Goal: Register for event/course

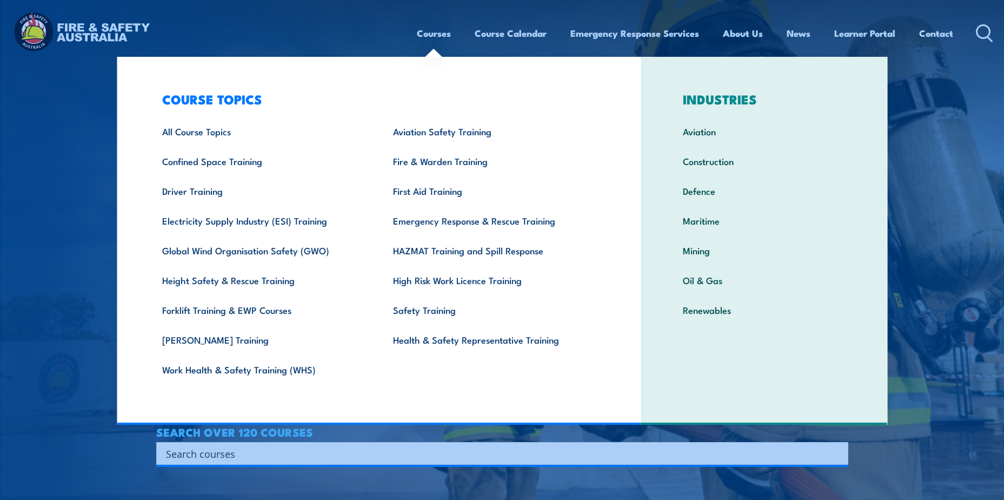
click at [434, 31] on link "Courses" at bounding box center [434, 33] width 34 height 29
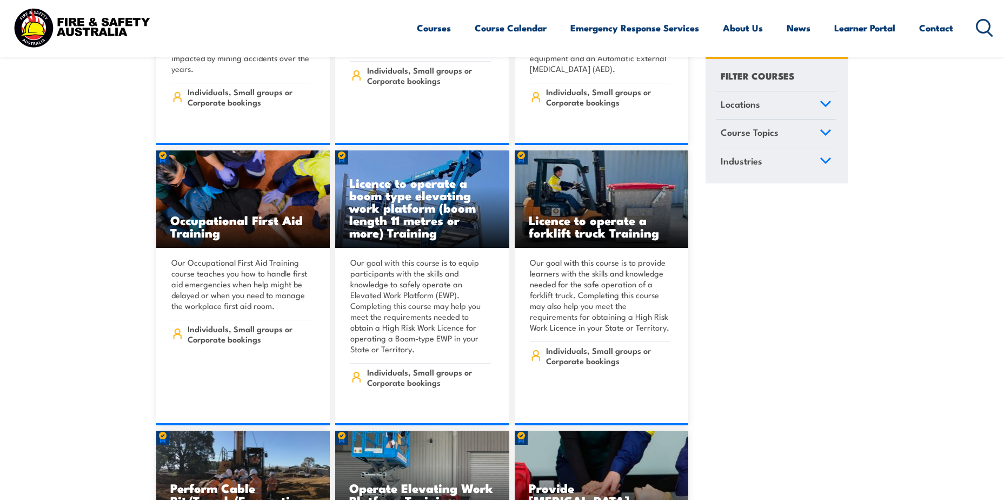
scroll to position [7136, 0]
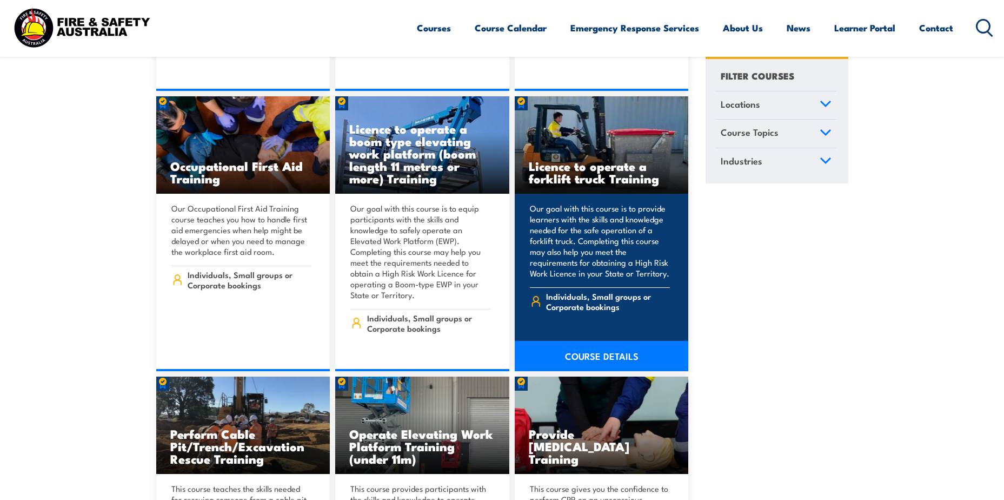
click at [558, 341] on link "COURSE DETAILS" at bounding box center [602, 356] width 174 height 30
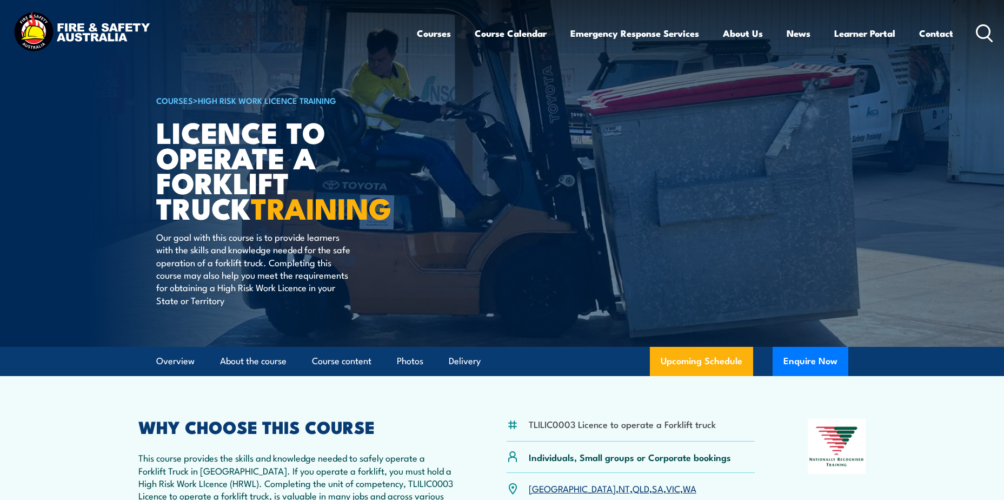
scroll to position [216, 0]
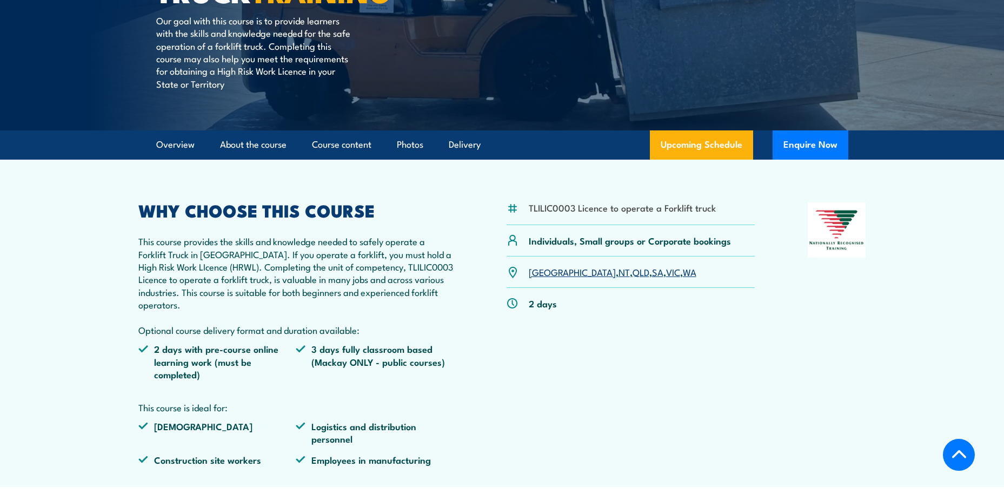
click at [633, 275] on link "QLD" at bounding box center [641, 271] width 17 height 13
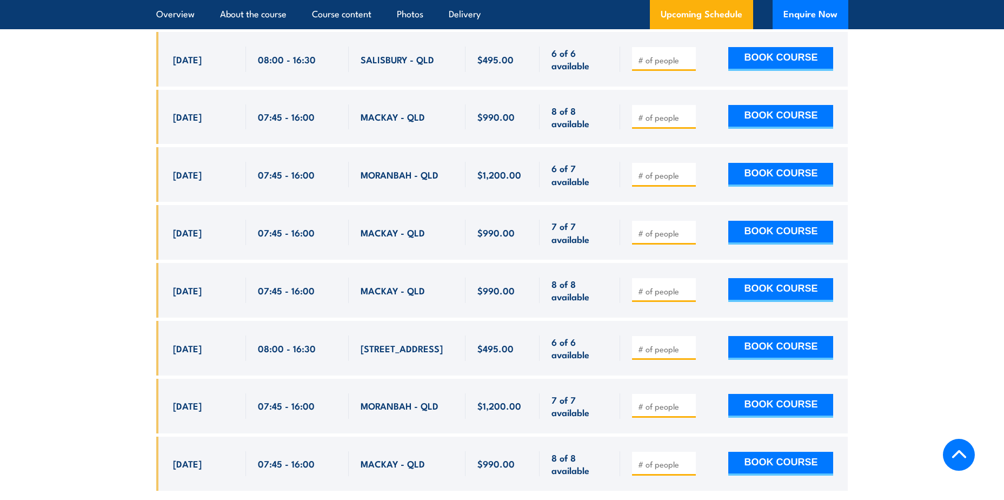
scroll to position [1755, 0]
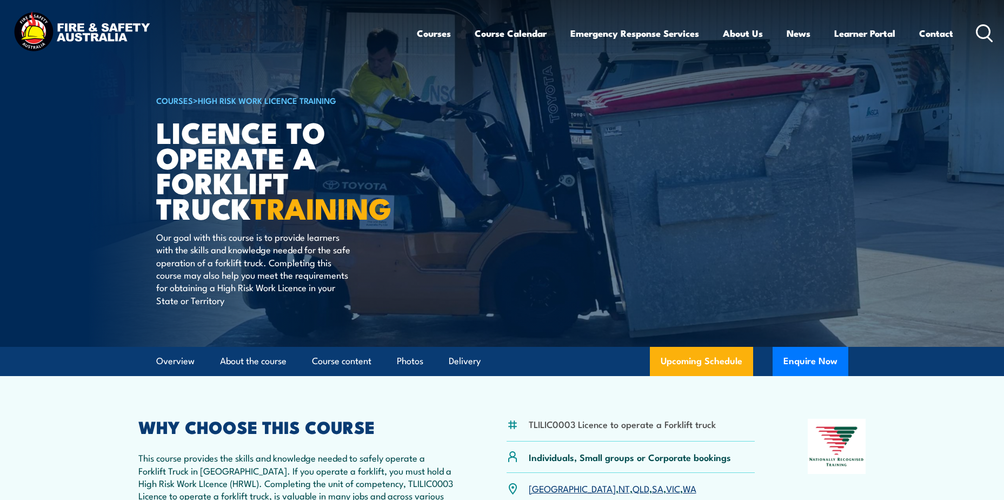
click at [991, 34] on icon at bounding box center [984, 33] width 17 height 18
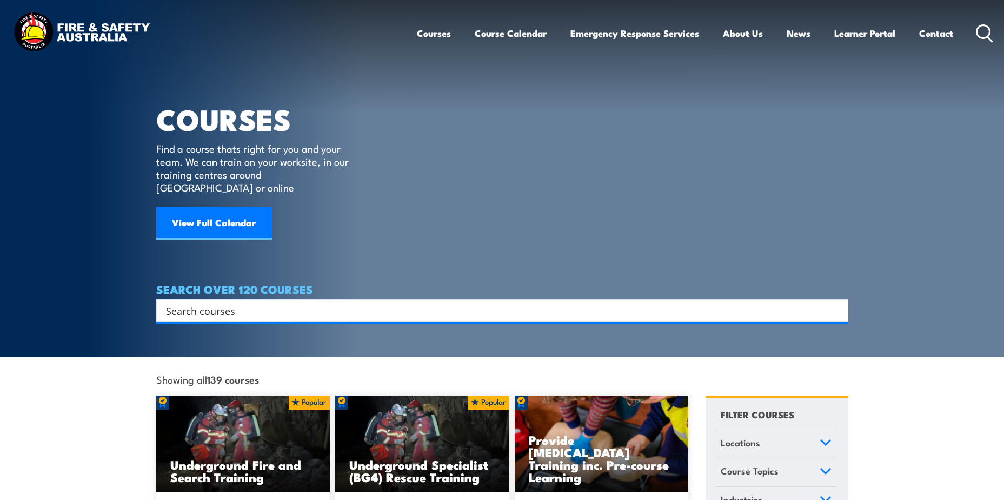
click at [402, 304] on input "Search input" at bounding box center [495, 310] width 658 height 16
type input "GANTRY"
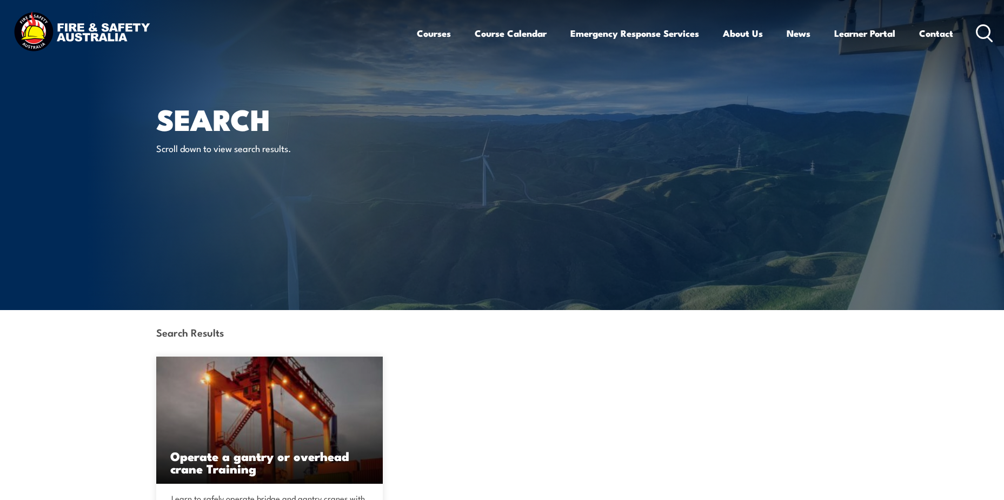
scroll to position [216, 0]
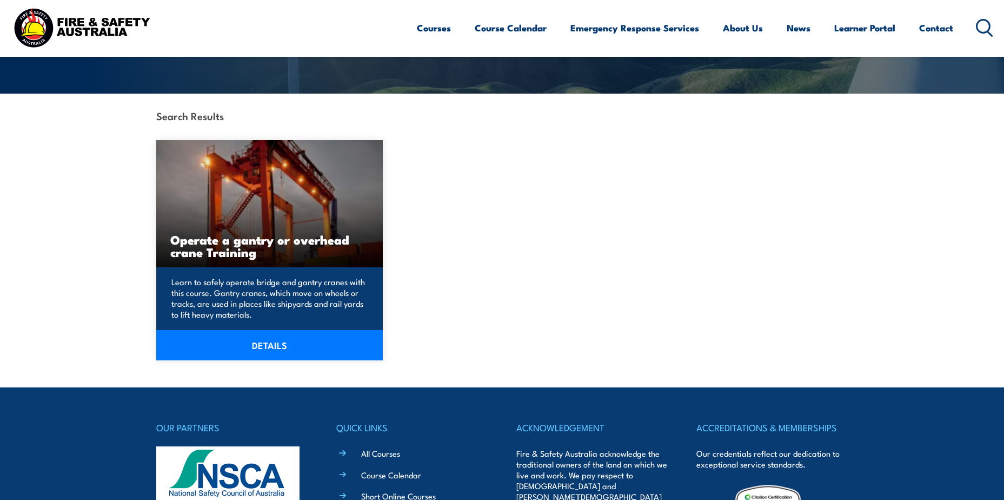
click at [218, 258] on h3 "Operate a gantry or overhead crane Training" at bounding box center [269, 245] width 199 height 25
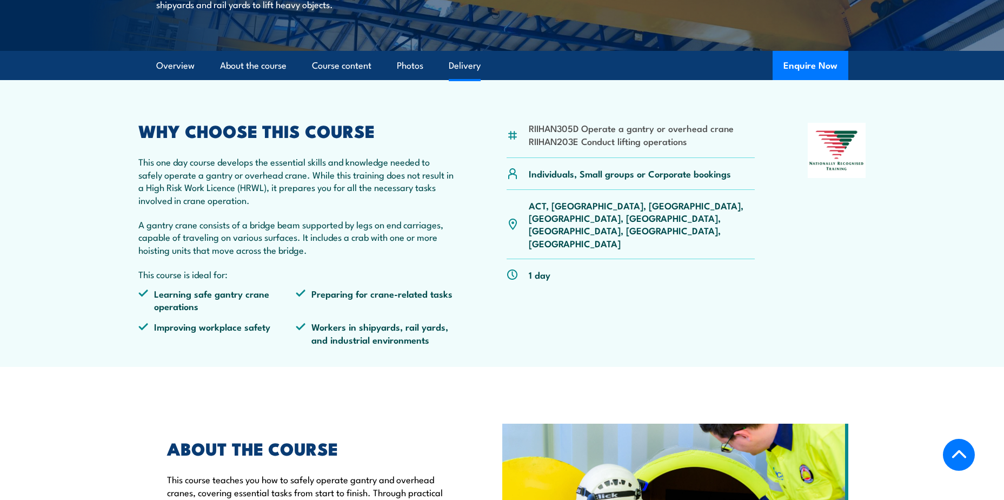
scroll to position [324, 0]
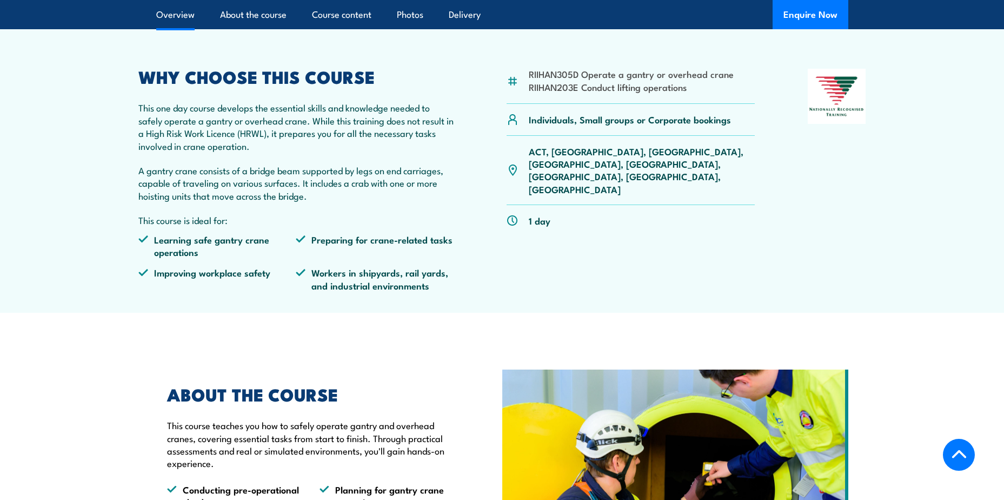
click at [597, 152] on p "ACT, [GEOGRAPHIC_DATA], [GEOGRAPHIC_DATA], [GEOGRAPHIC_DATA], [GEOGRAPHIC_DATA]…" at bounding box center [642, 170] width 227 height 51
click at [604, 156] on p "ACT, [GEOGRAPHIC_DATA], [GEOGRAPHIC_DATA], [GEOGRAPHIC_DATA], [GEOGRAPHIC_DATA]…" at bounding box center [642, 170] width 227 height 51
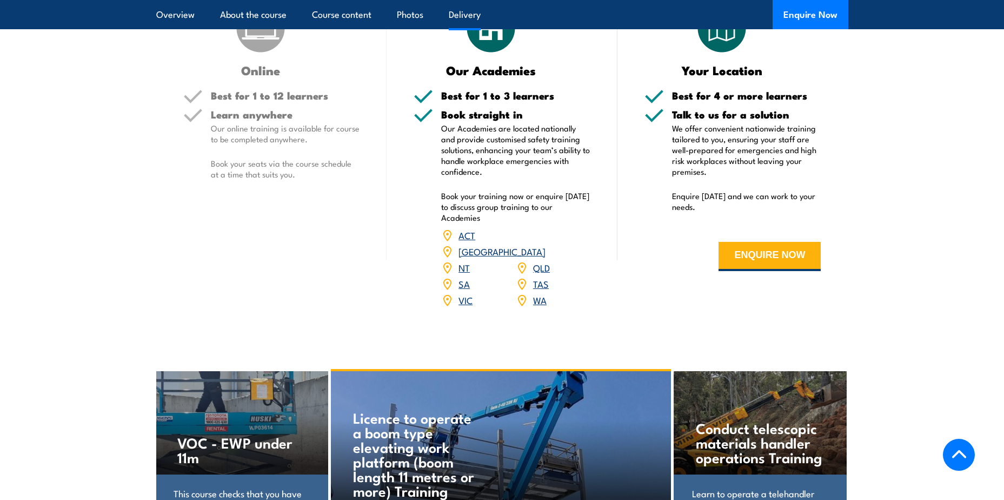
scroll to position [1352, 0]
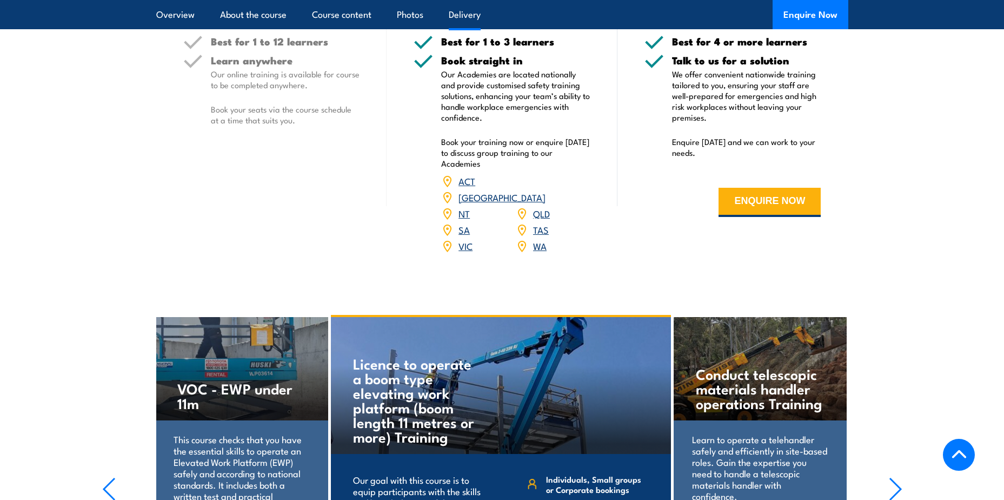
click at [534, 207] on link "QLD" at bounding box center [541, 213] width 17 height 13
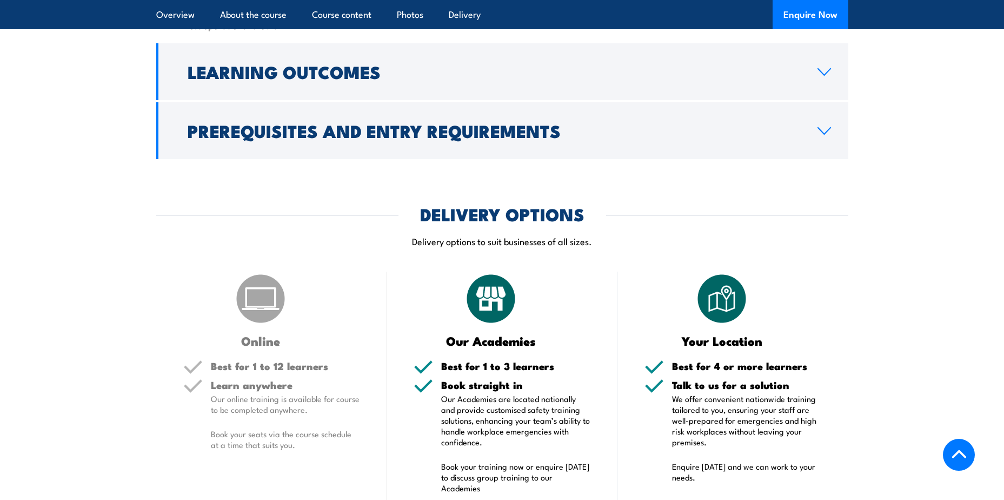
scroll to position [1135, 0]
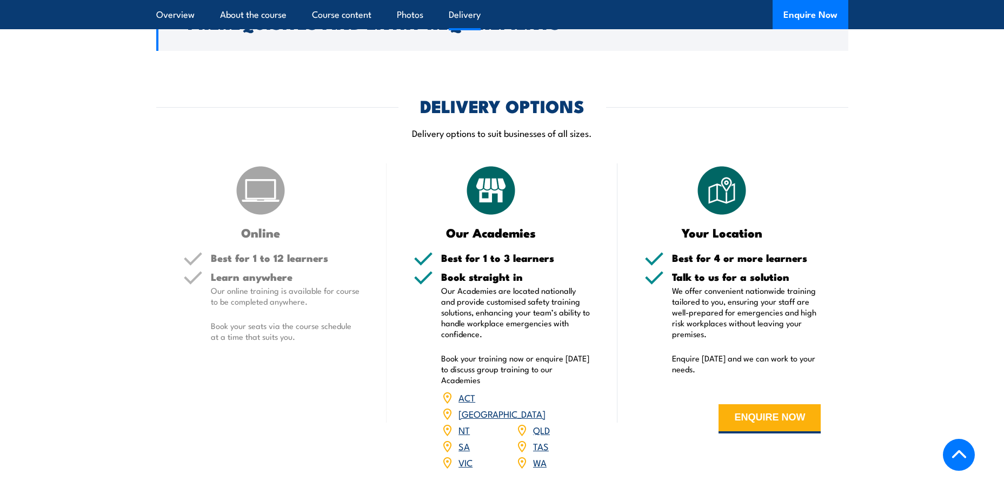
click at [545, 423] on link "QLD" at bounding box center [541, 429] width 17 height 13
click at [540, 423] on link "QLD" at bounding box center [541, 429] width 17 height 13
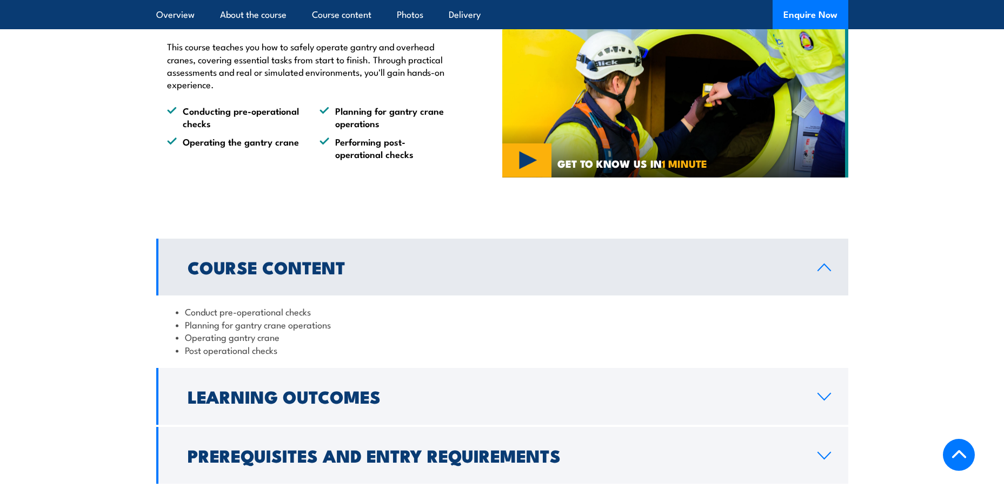
scroll to position [757, 0]
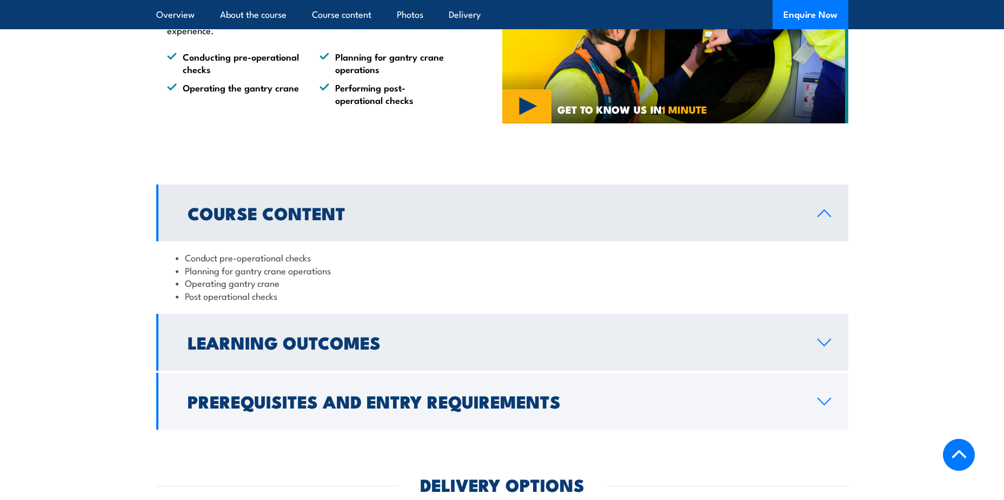
click at [825, 347] on link "Learning Outcomes" at bounding box center [502, 342] width 692 height 57
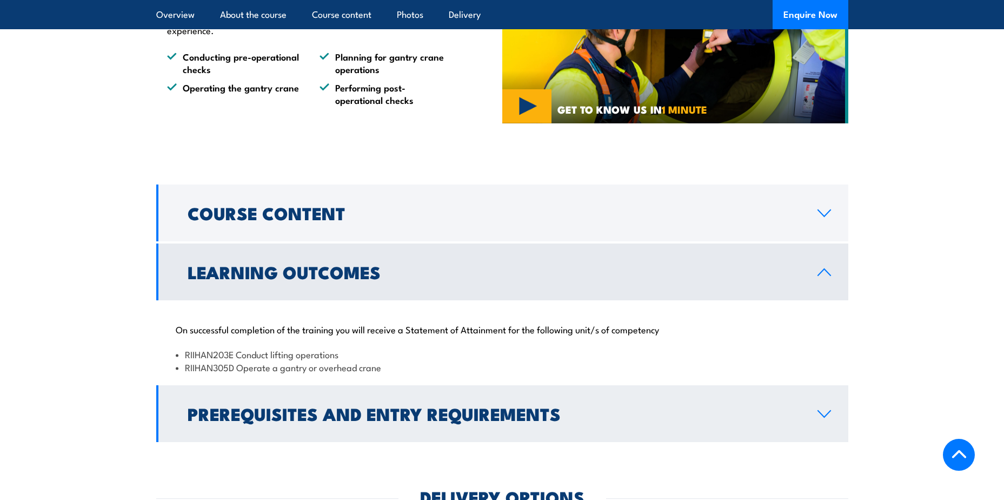
click at [823, 410] on icon at bounding box center [824, 413] width 15 height 9
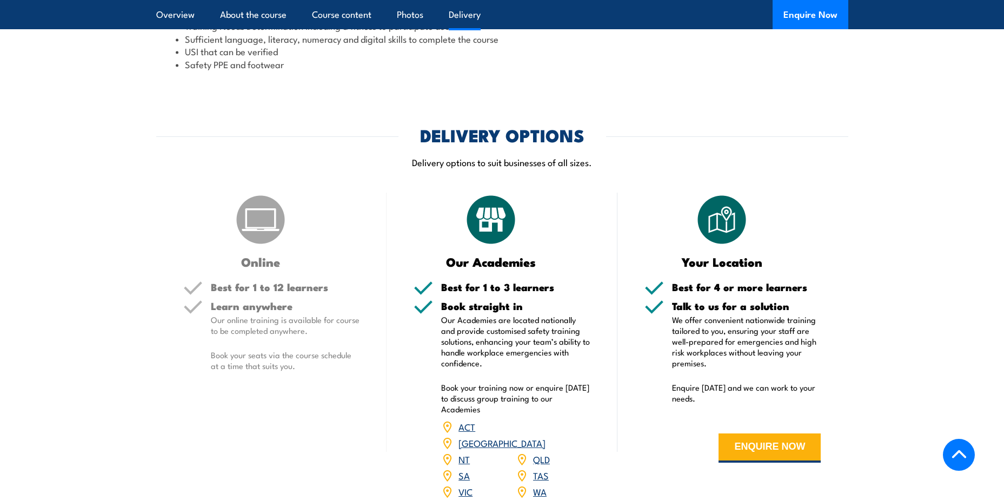
scroll to position [1297, 0]
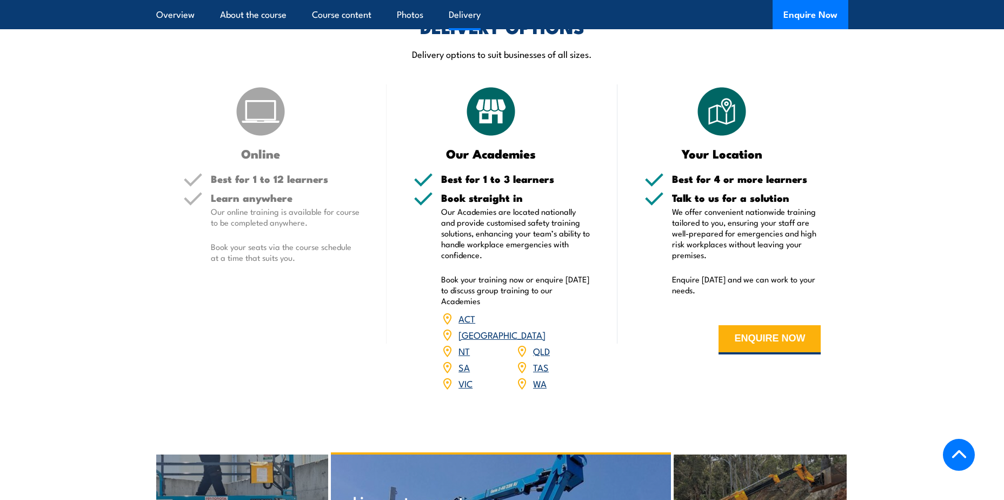
click at [539, 344] on link "QLD" at bounding box center [541, 350] width 17 height 13
click at [753, 346] on button "ENQUIRE NOW" at bounding box center [769, 339] width 102 height 29
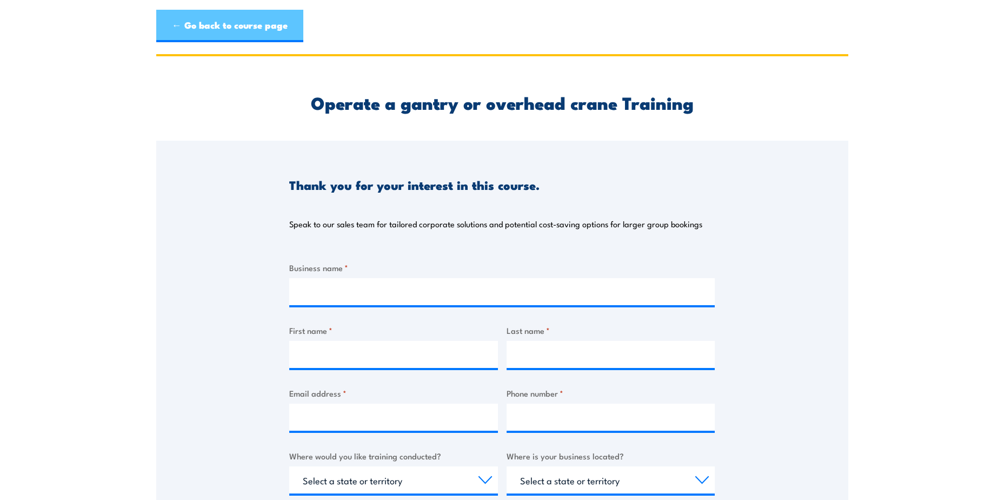
click at [219, 23] on link "← Go back to course page" at bounding box center [229, 26] width 147 height 32
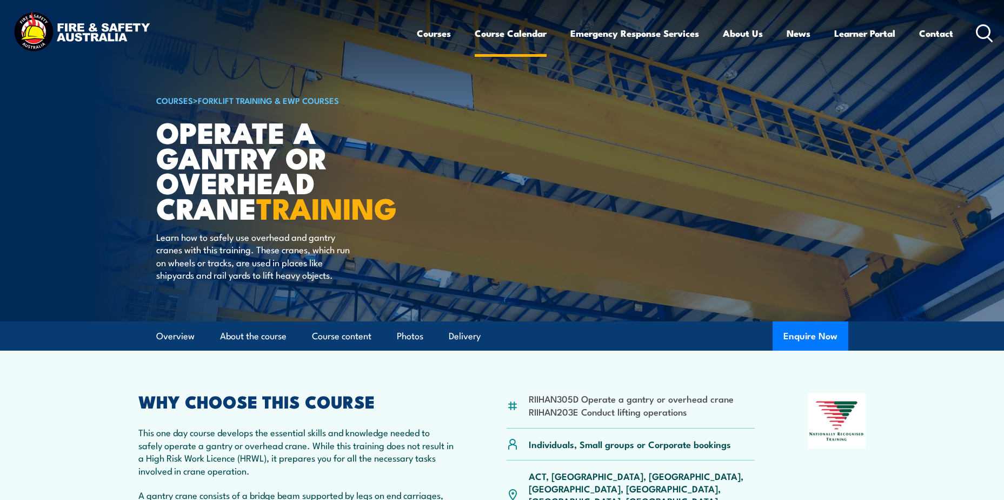
click at [519, 38] on link "Course Calendar" at bounding box center [511, 33] width 72 height 29
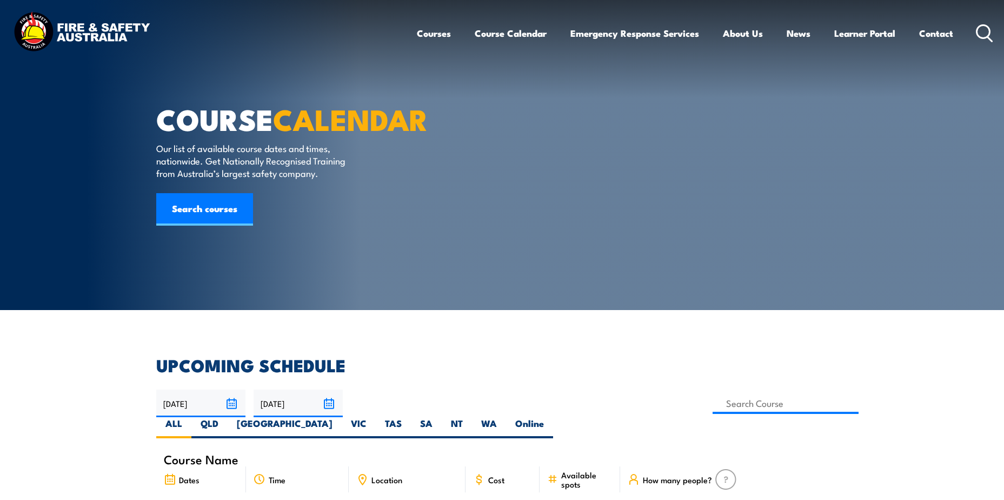
scroll to position [162, 0]
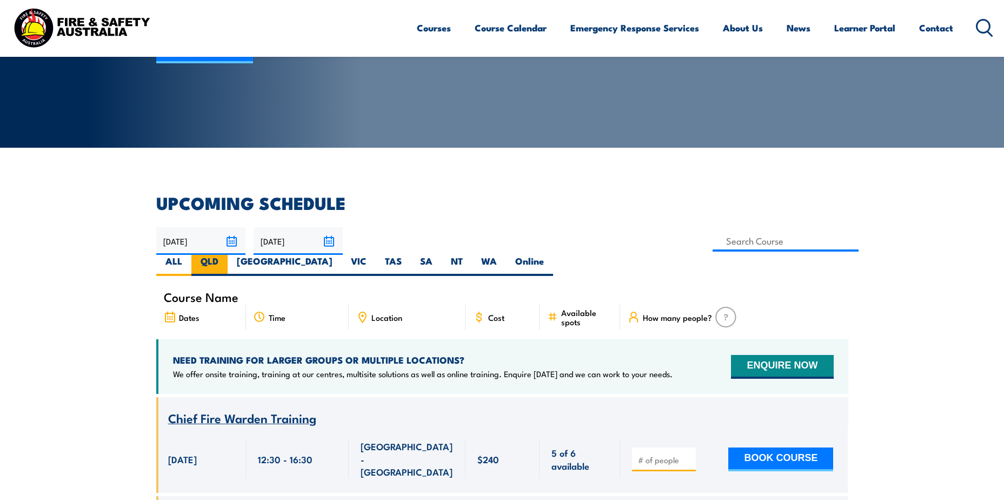
click at [228, 255] on label "QLD" at bounding box center [209, 265] width 36 height 21
click at [225, 255] on input "QLD" at bounding box center [221, 258] width 7 height 7
radio input "true"
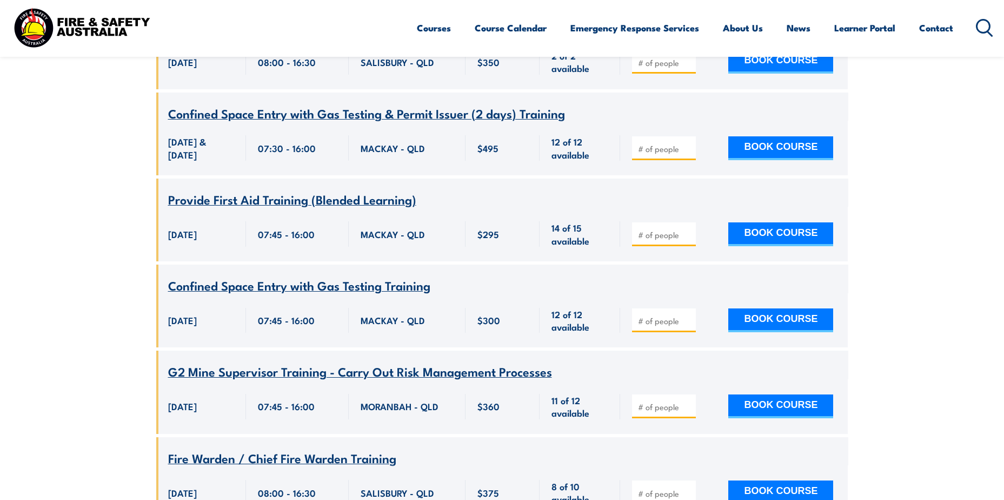
scroll to position [9223, 0]
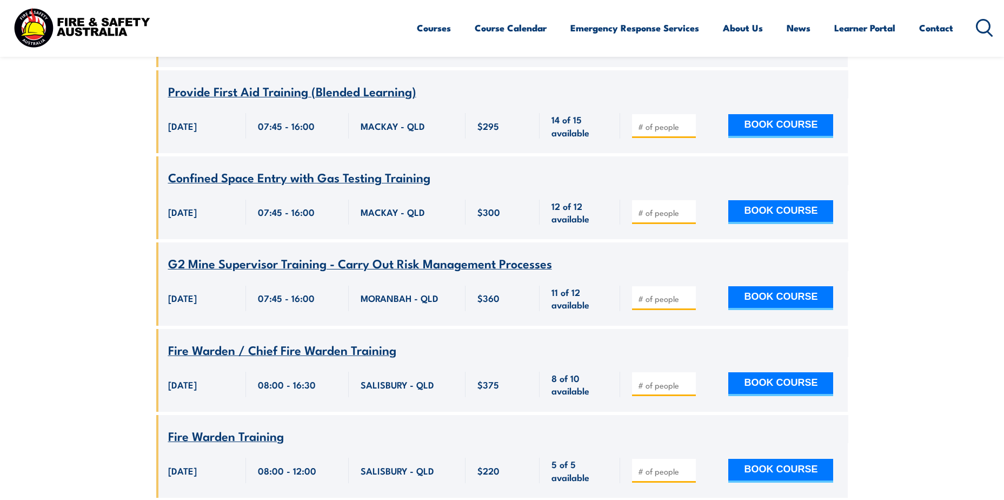
click at [977, 27] on circle at bounding box center [983, 25] width 13 height 13
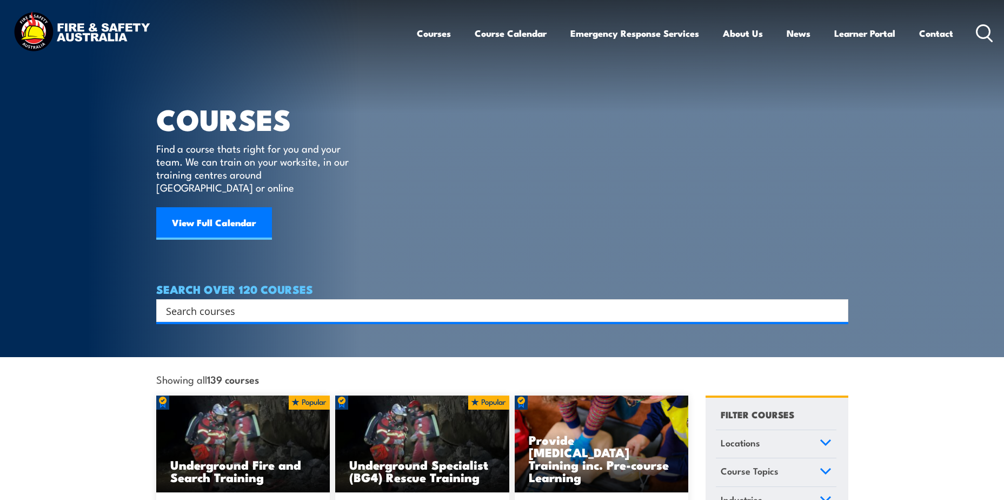
click at [523, 302] on input "Search input" at bounding box center [495, 310] width 658 height 16
type input "a"
type input "gantry"
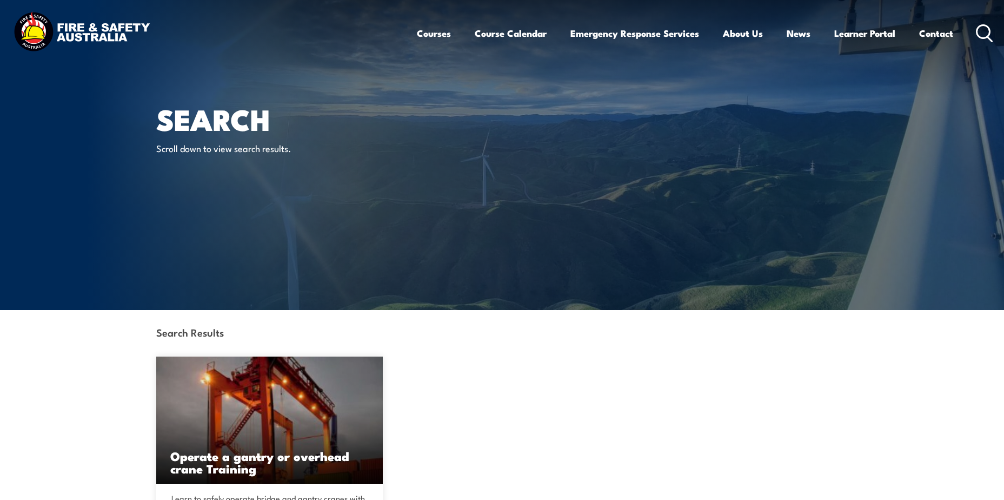
scroll to position [324, 0]
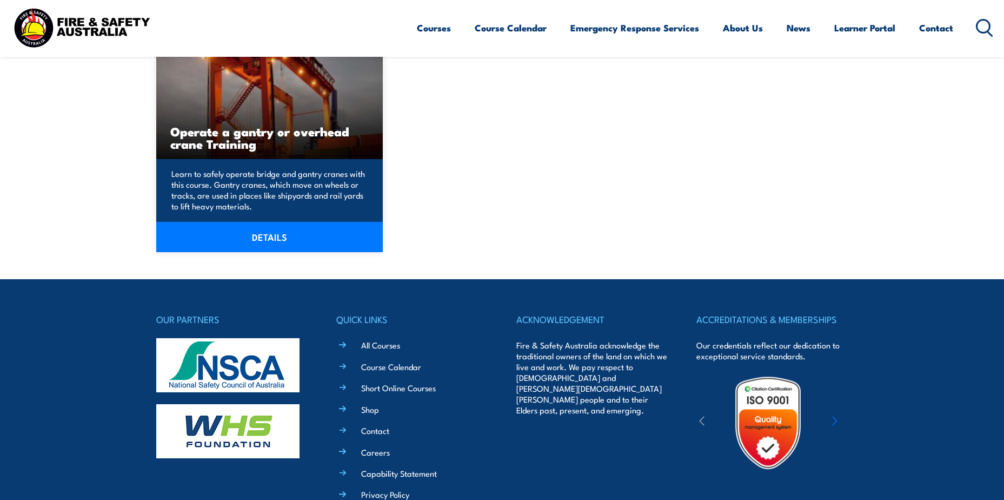
click at [229, 134] on h3 "Operate a gantry or overhead crane Training" at bounding box center [269, 137] width 199 height 25
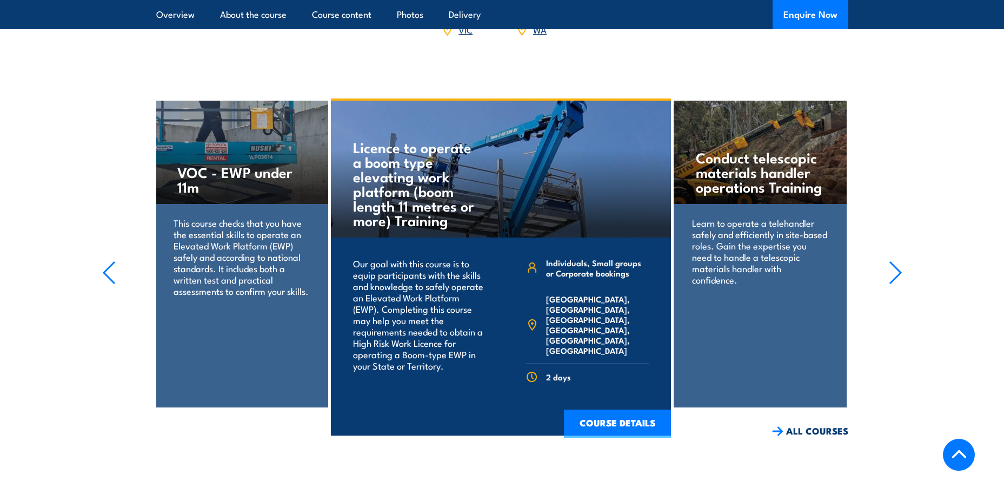
scroll to position [1352, 0]
